Goal: Information Seeking & Learning: Learn about a topic

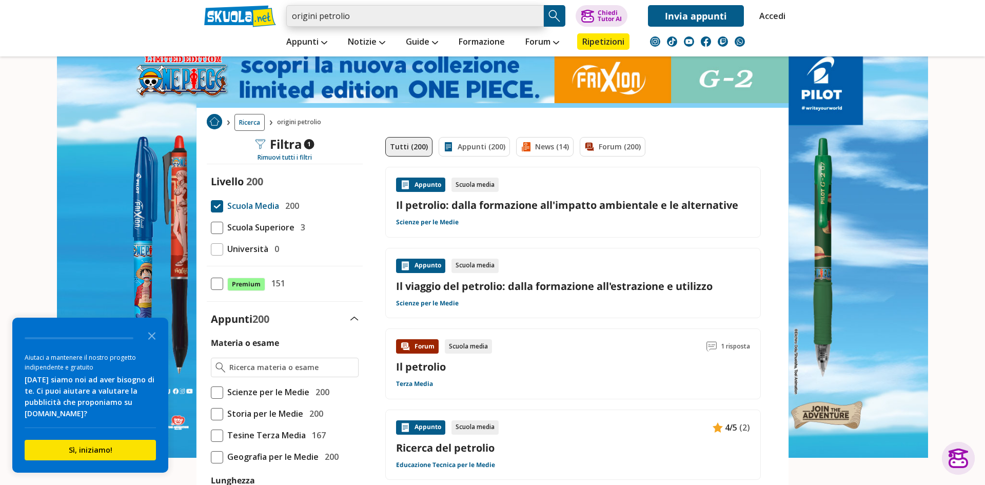
click at [374, 17] on input "origini petrolio" at bounding box center [415, 16] width 258 height 22
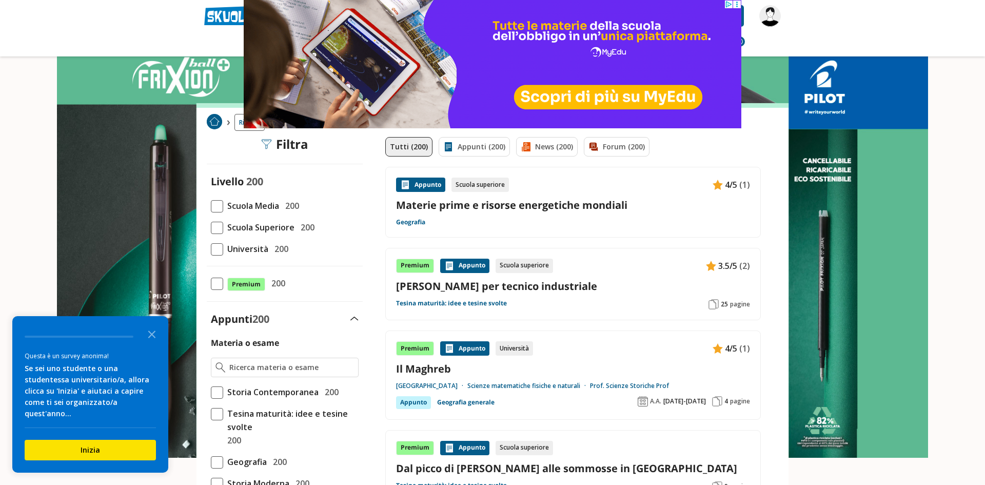
click at [211, 207] on span at bounding box center [217, 206] width 12 height 12
click at [211, 206] on input "Scuola Media 200" at bounding box center [211, 206] width 0 height 0
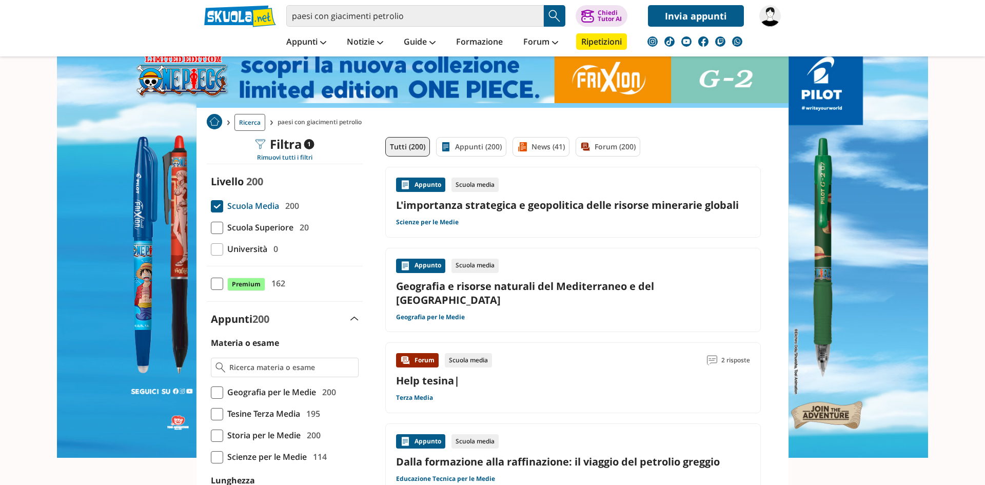
click at [217, 205] on span at bounding box center [217, 206] width 12 height 12
click at [211, 206] on input "Scuola Media 200" at bounding box center [211, 206] width 0 height 0
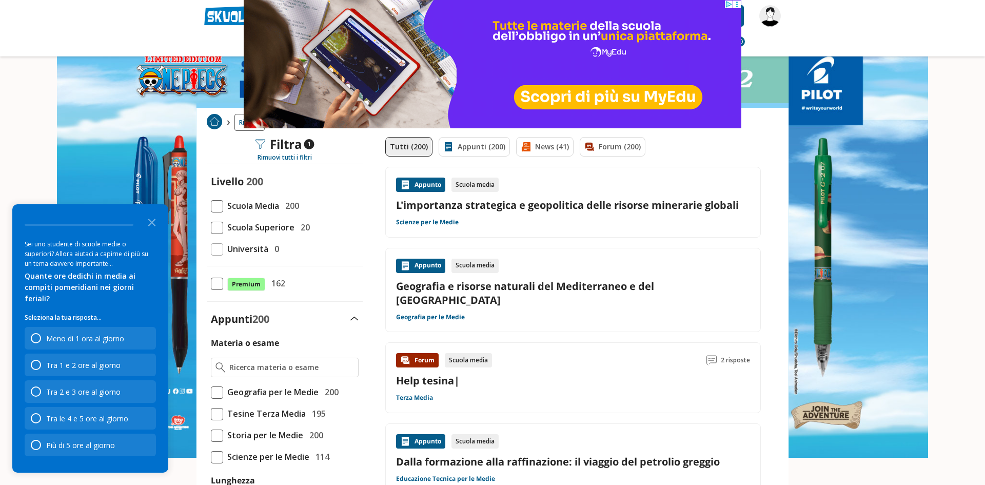
click at [217, 205] on span at bounding box center [217, 206] width 12 height 12
click at [211, 206] on input "Scuola Media 200" at bounding box center [211, 206] width 0 height 0
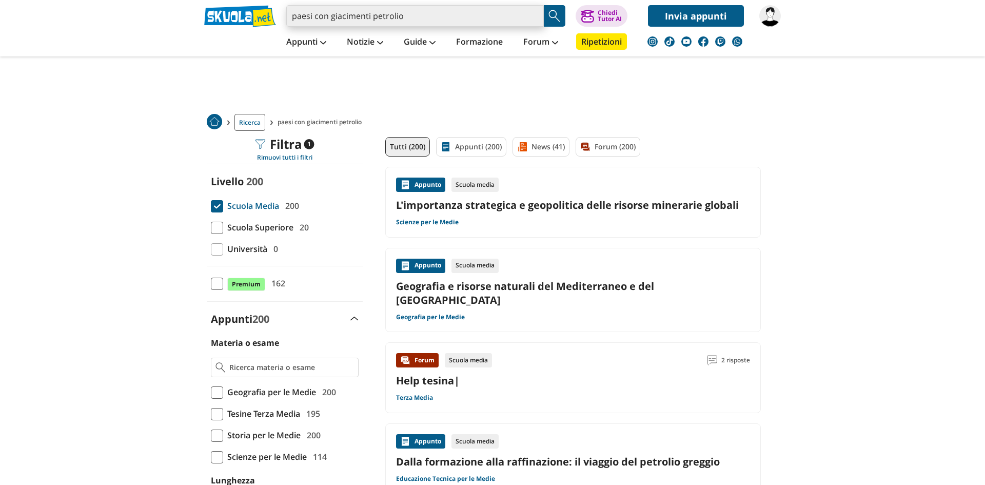
click at [409, 18] on input "paesi con giacimenti petrolio" at bounding box center [415, 16] width 258 height 22
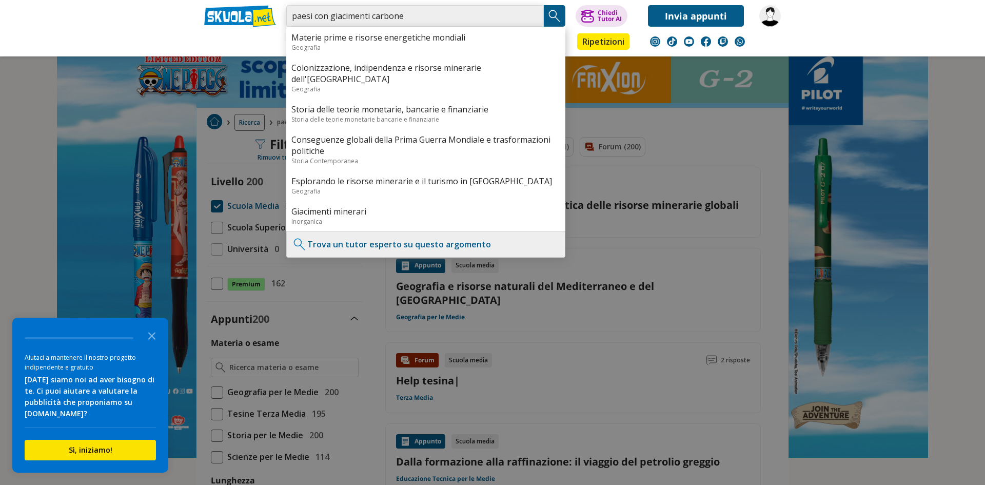
type input "paesi con giacimenti carbone"
click at [550, 20] on img "Search Button" at bounding box center [554, 15] width 15 height 15
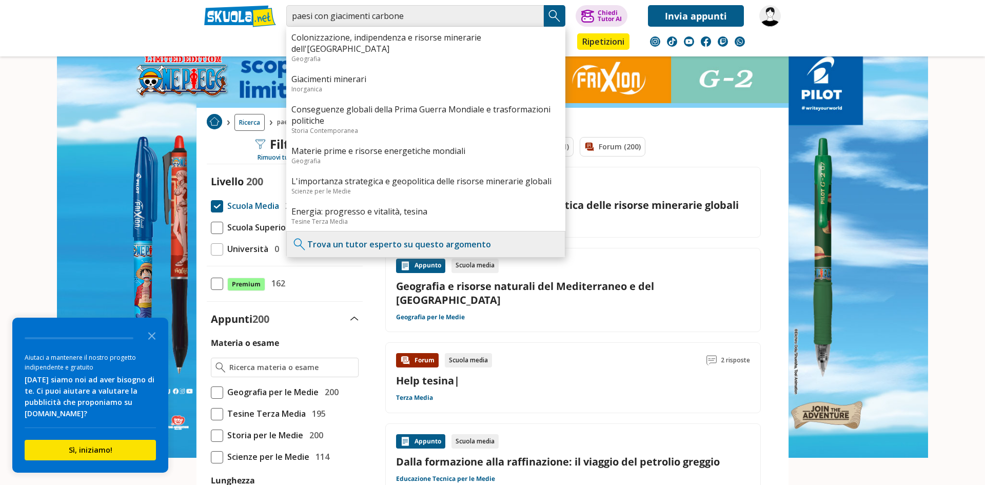
click at [550, 19] on img "Search Button" at bounding box center [554, 15] width 15 height 15
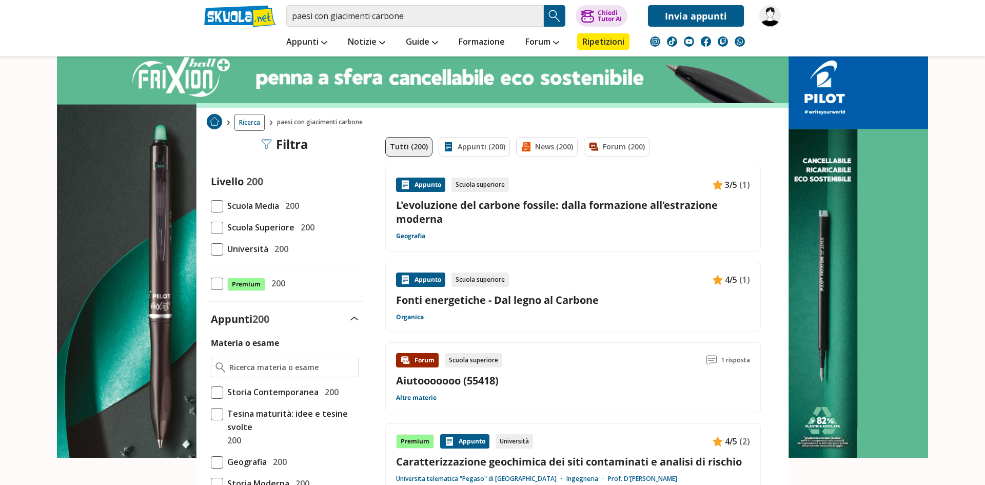
click at [418, 210] on link "L'evoluzione del carbone fossile: dalla formazione all'estrazione moderna" at bounding box center [573, 212] width 354 height 28
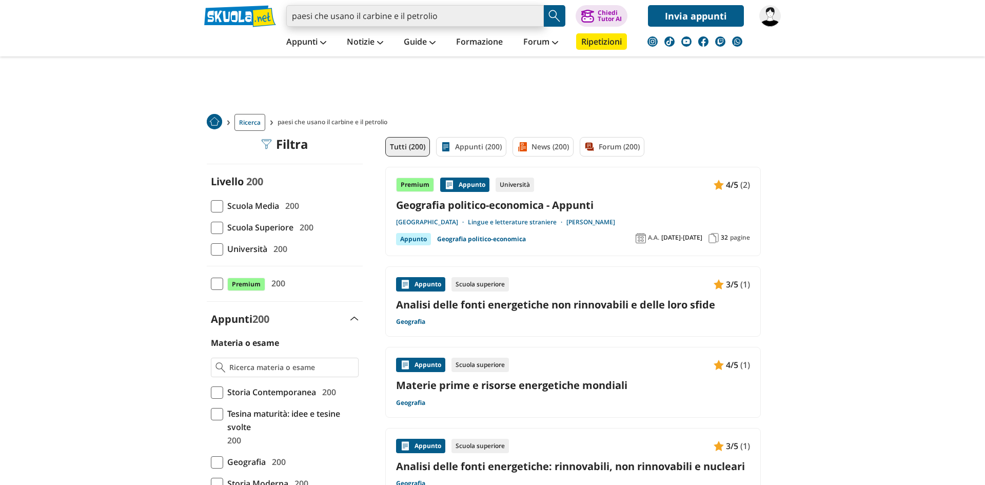
click at [385, 13] on input "paesi che usano il carbine e il petrolio" at bounding box center [415, 16] width 258 height 22
click at [380, 13] on input "paesi che usano il carbine e il petrolio" at bounding box center [415, 16] width 258 height 22
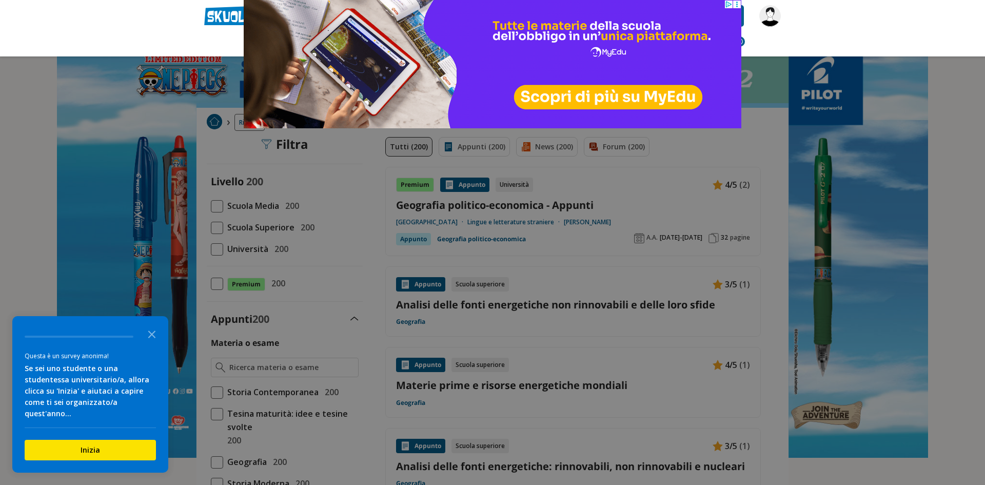
type input "paesi che usano il carbone e il petrolio"
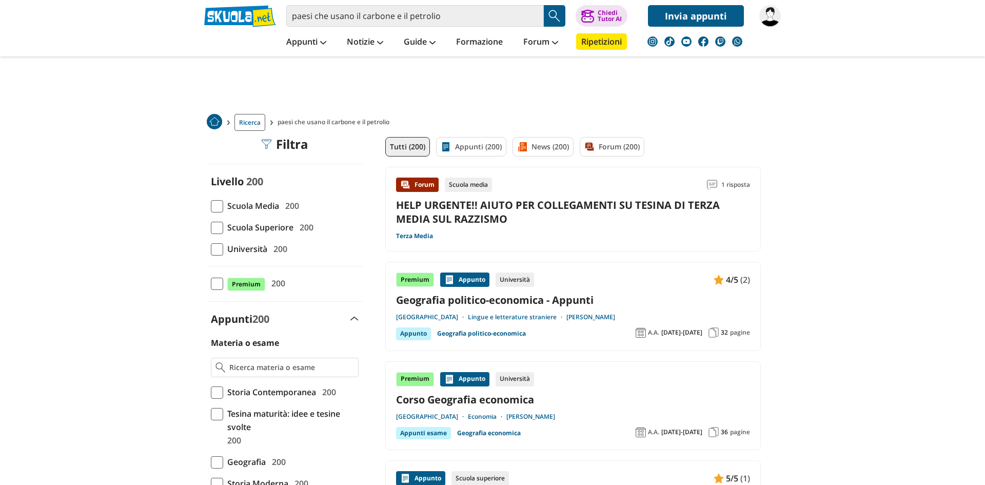
click at [219, 202] on span at bounding box center [217, 206] width 12 height 12
click at [211, 206] on input "Scuola Media 200" at bounding box center [211, 206] width 0 height 0
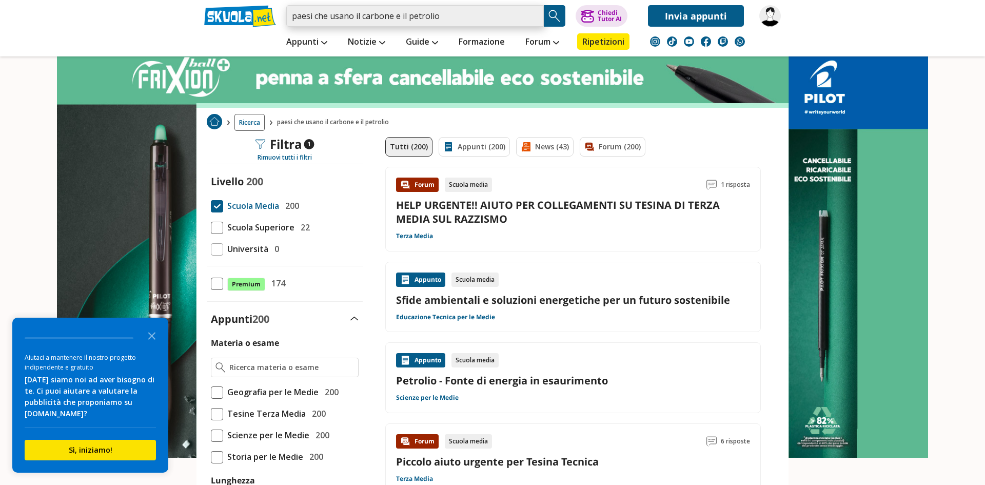
click at [455, 18] on input "paesi che usano il carbone e il petrolio" at bounding box center [415, 16] width 258 height 22
